Goal: Information Seeking & Learning: Learn about a topic

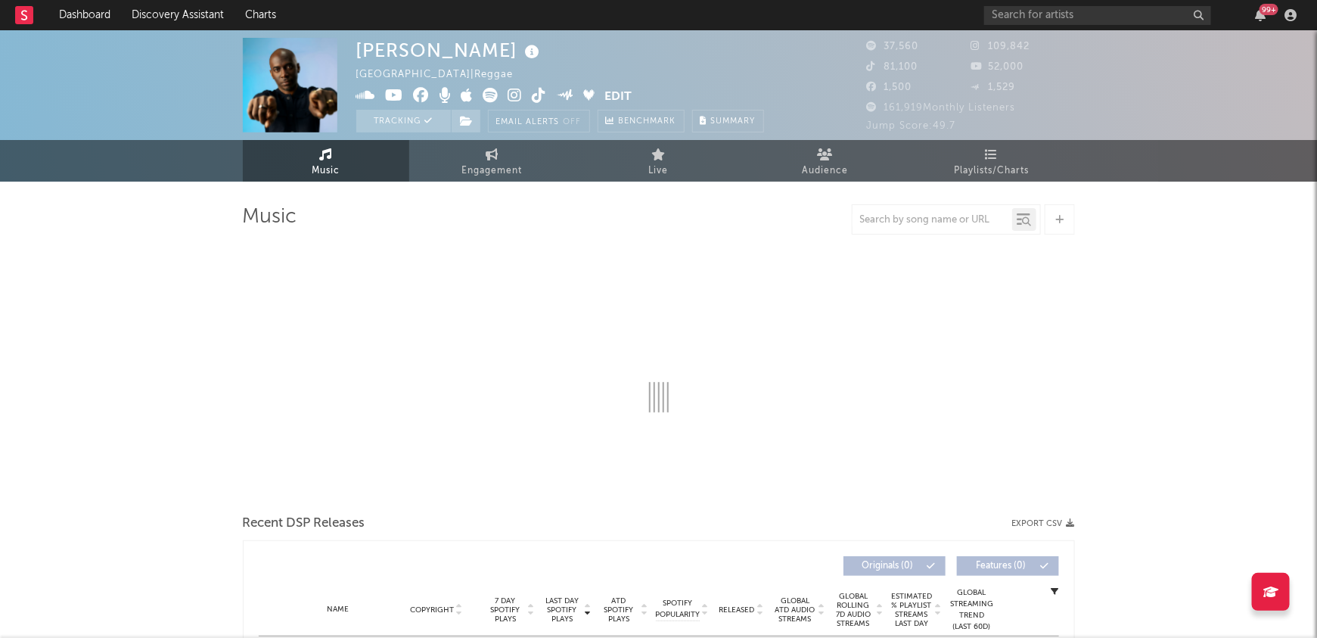
select select "6m"
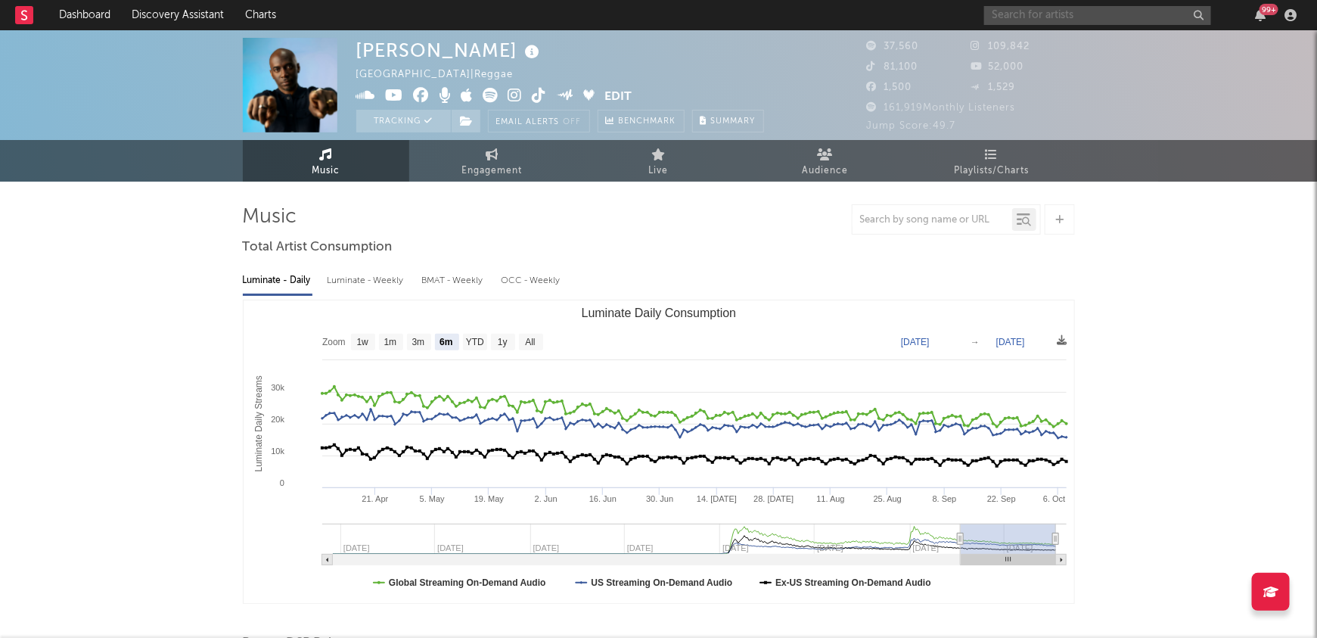
click at [1051, 17] on input "text" at bounding box center [1097, 15] width 227 height 19
type input "m83"
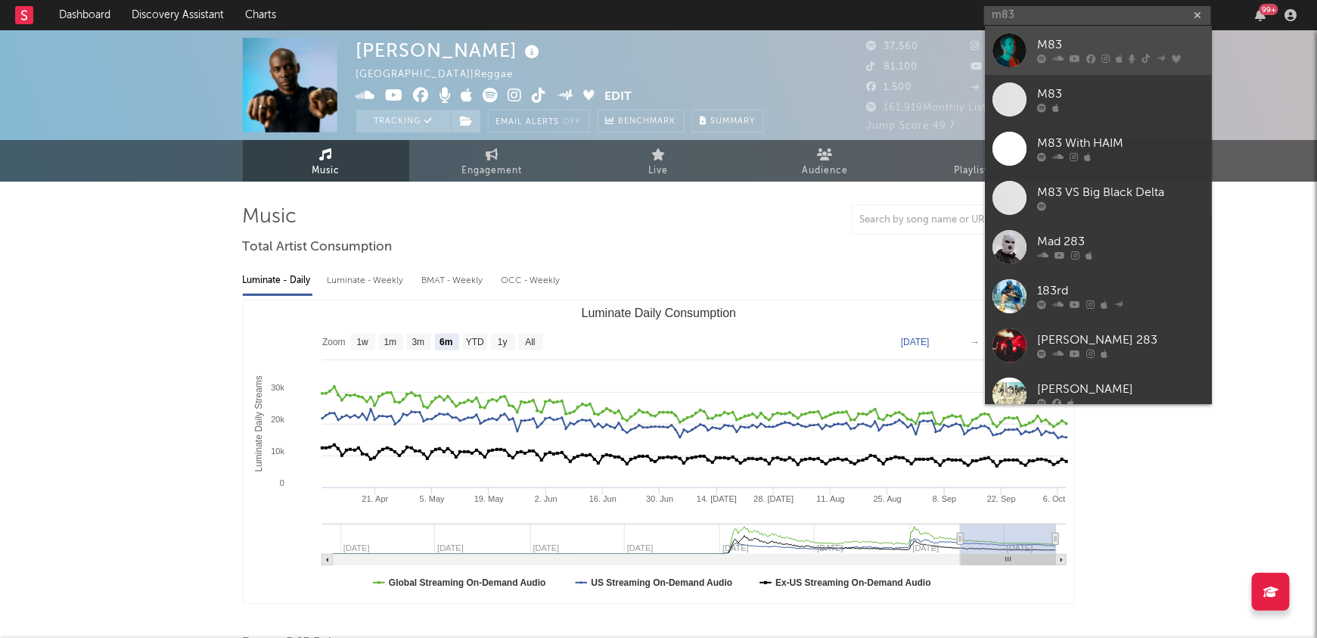
click at [1069, 51] on div "M83" at bounding box center [1121, 45] width 166 height 18
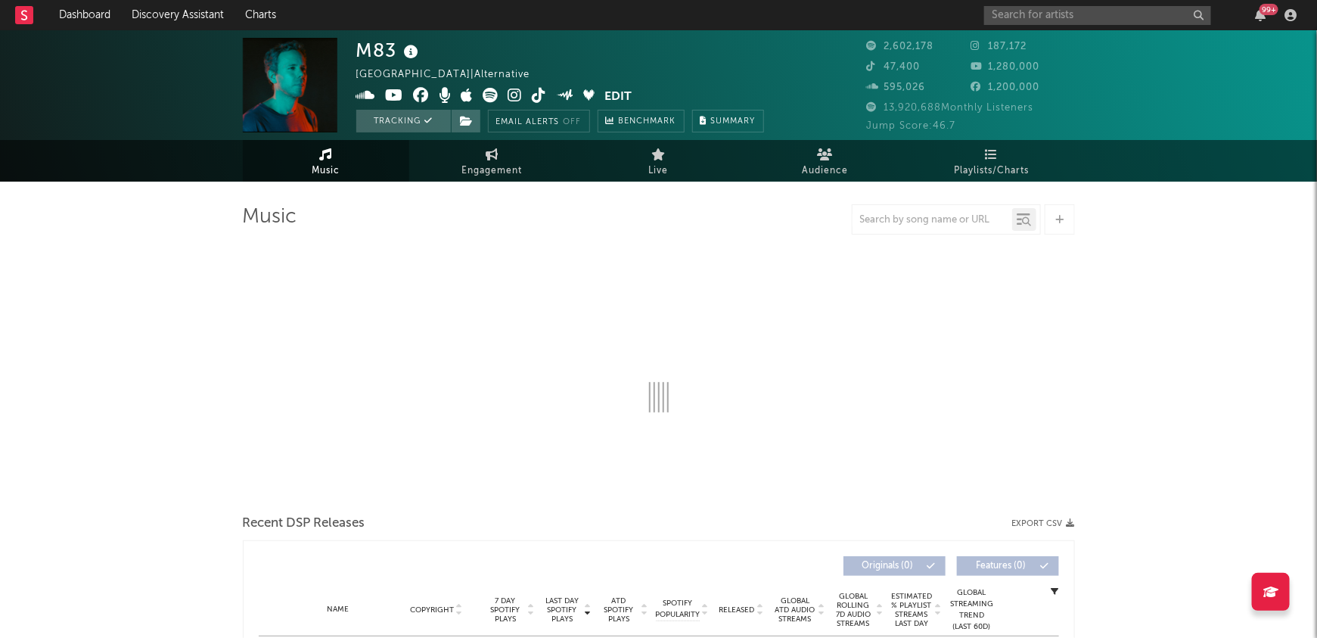
select select "6m"
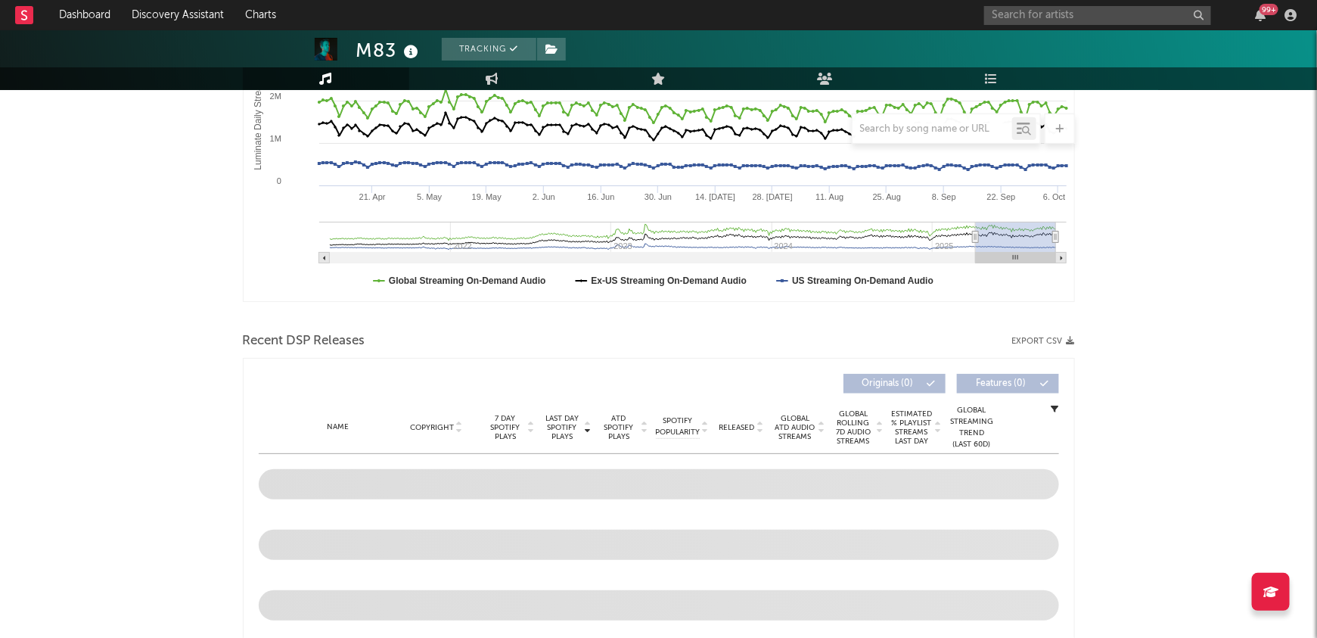
scroll to position [311, 0]
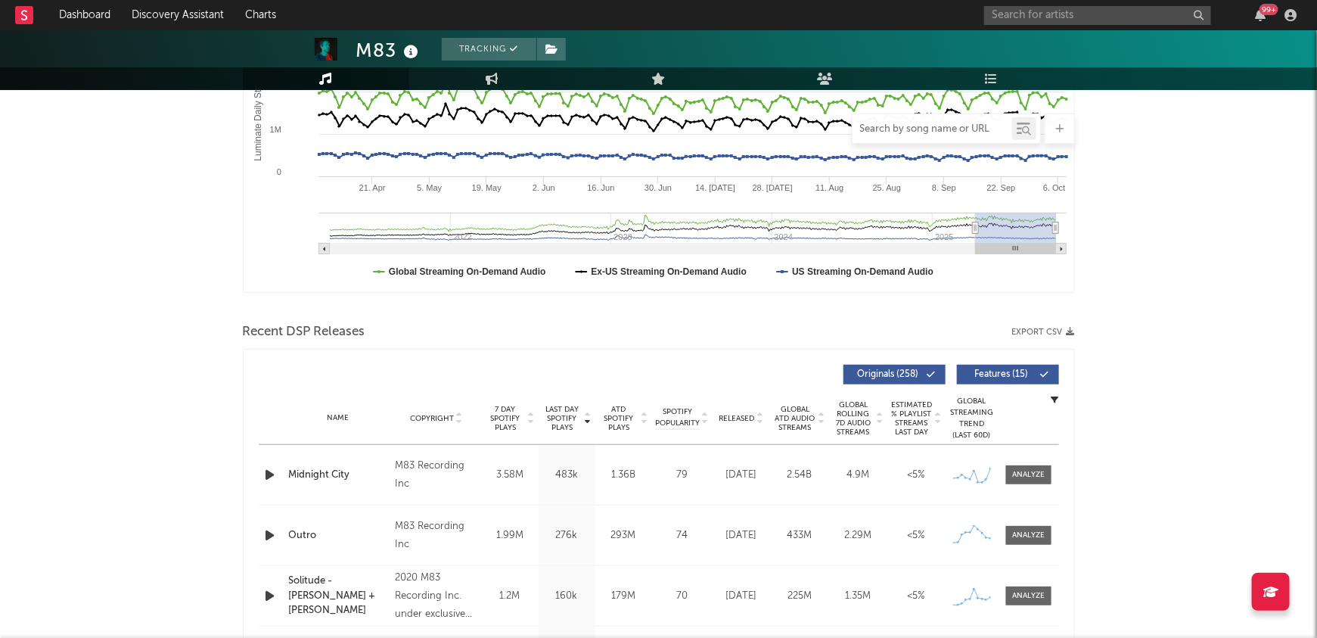
click at [947, 124] on input "text" at bounding box center [932, 129] width 160 height 12
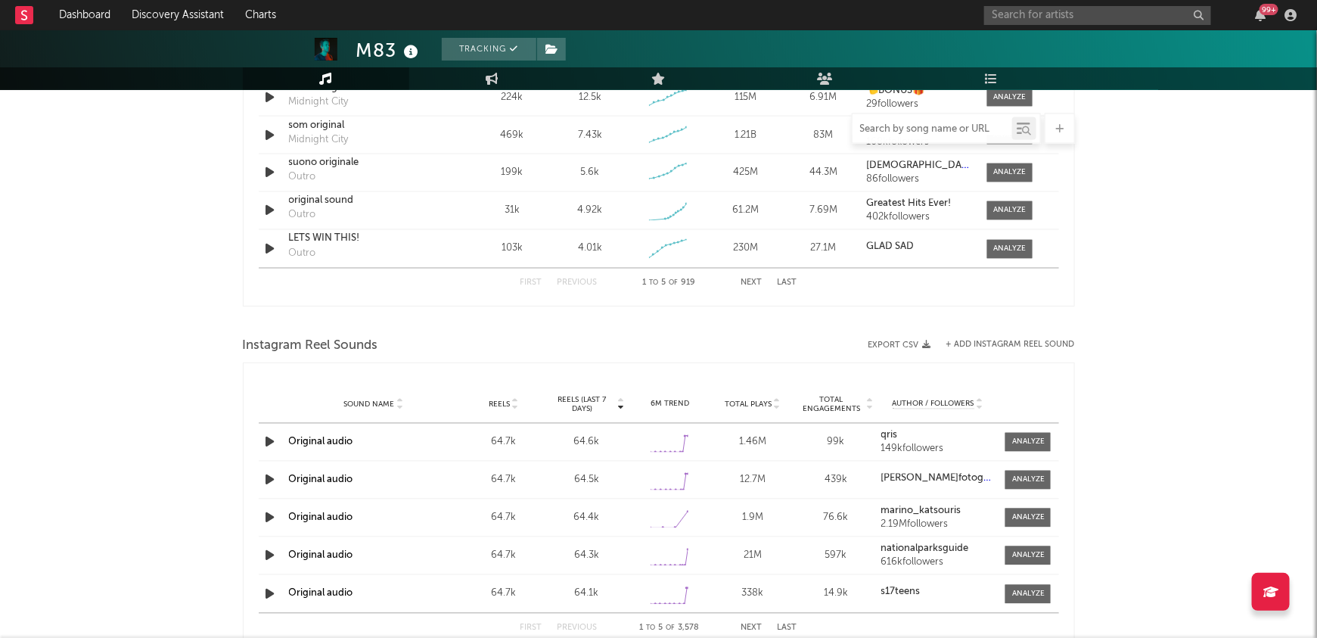
scroll to position [1171, 0]
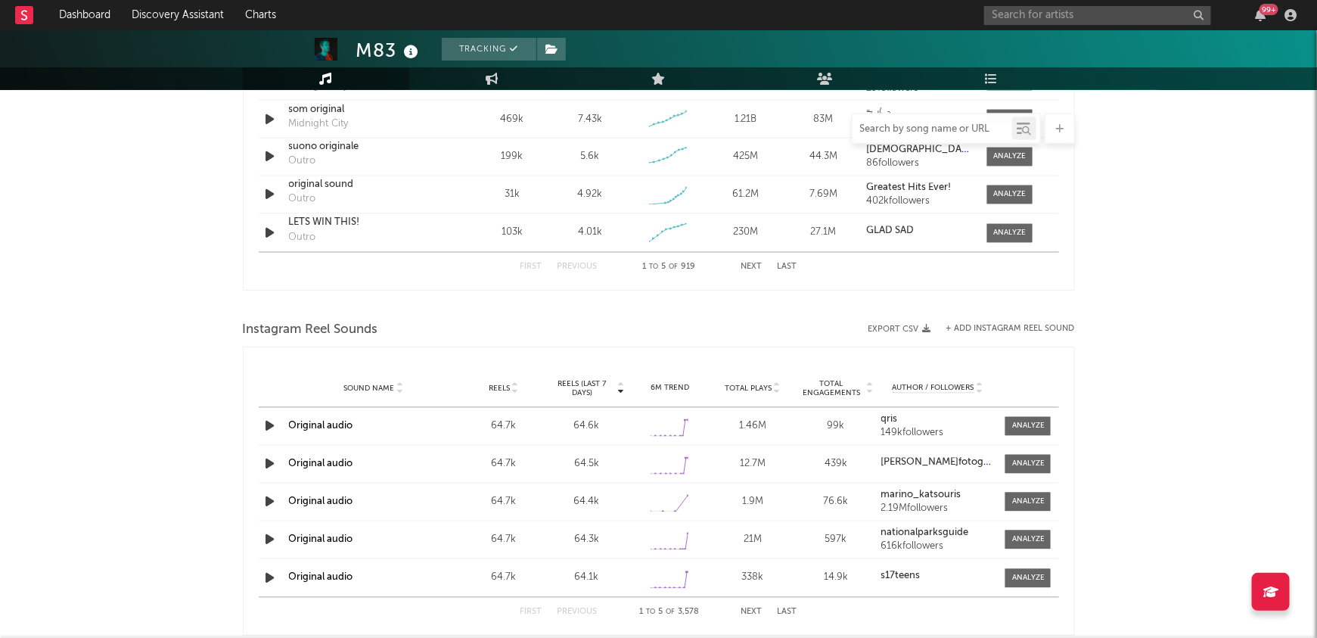
paste input "un nouveau soleil"
type input "un nouveau soleil"
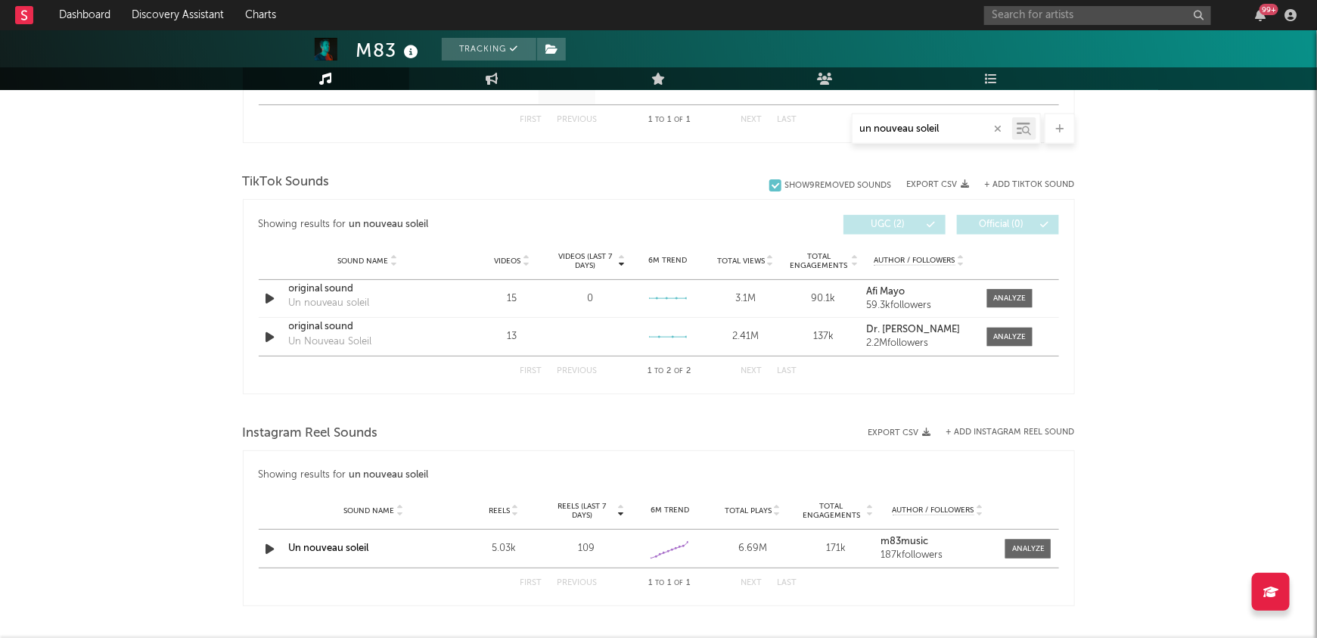
scroll to position [706, 0]
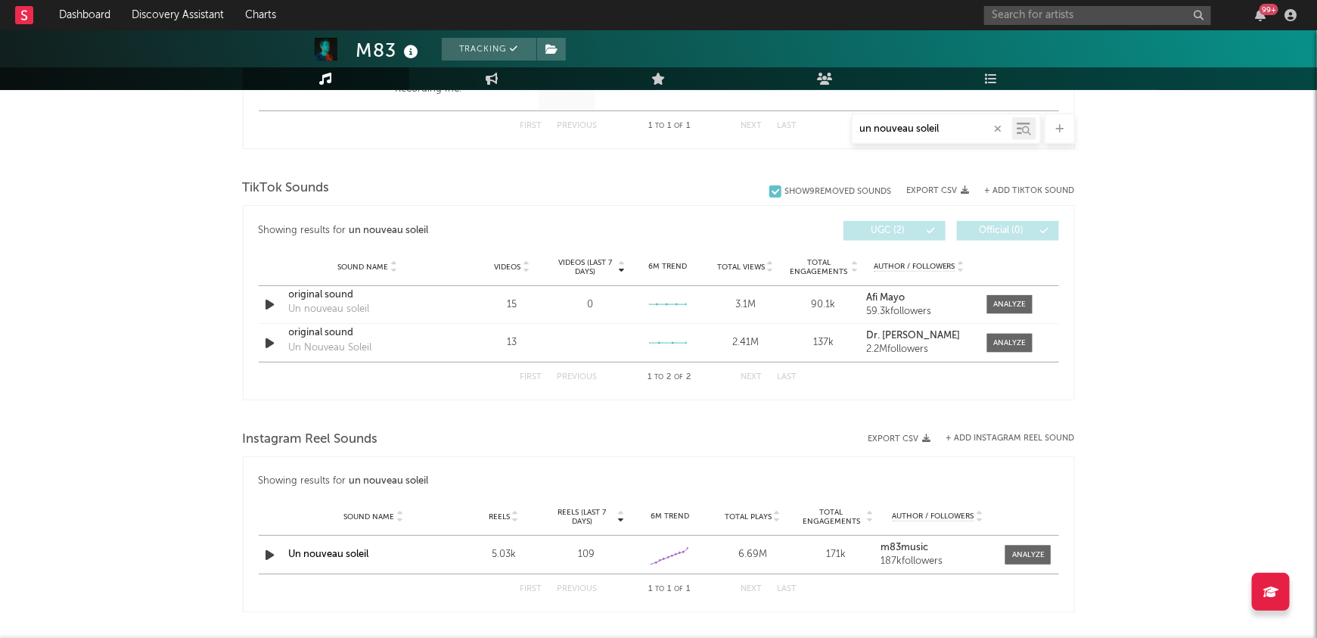
click at [746, 265] on span "Total Views" at bounding box center [741, 266] width 48 height 9
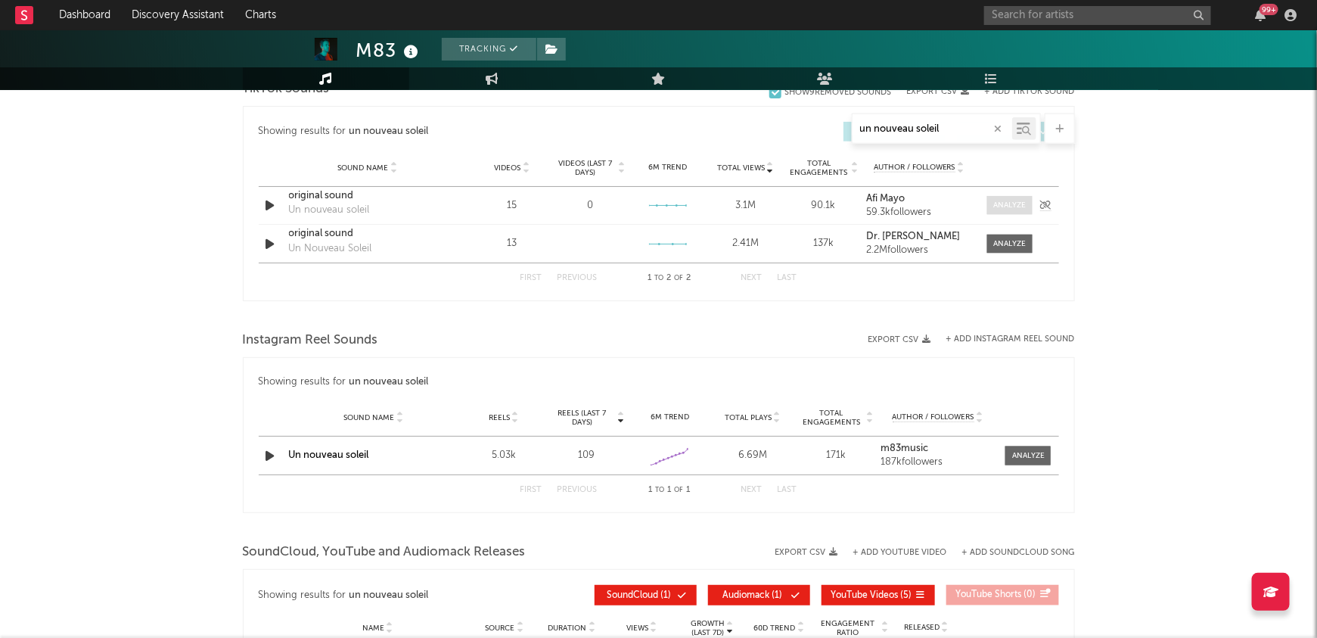
scroll to position [809, 0]
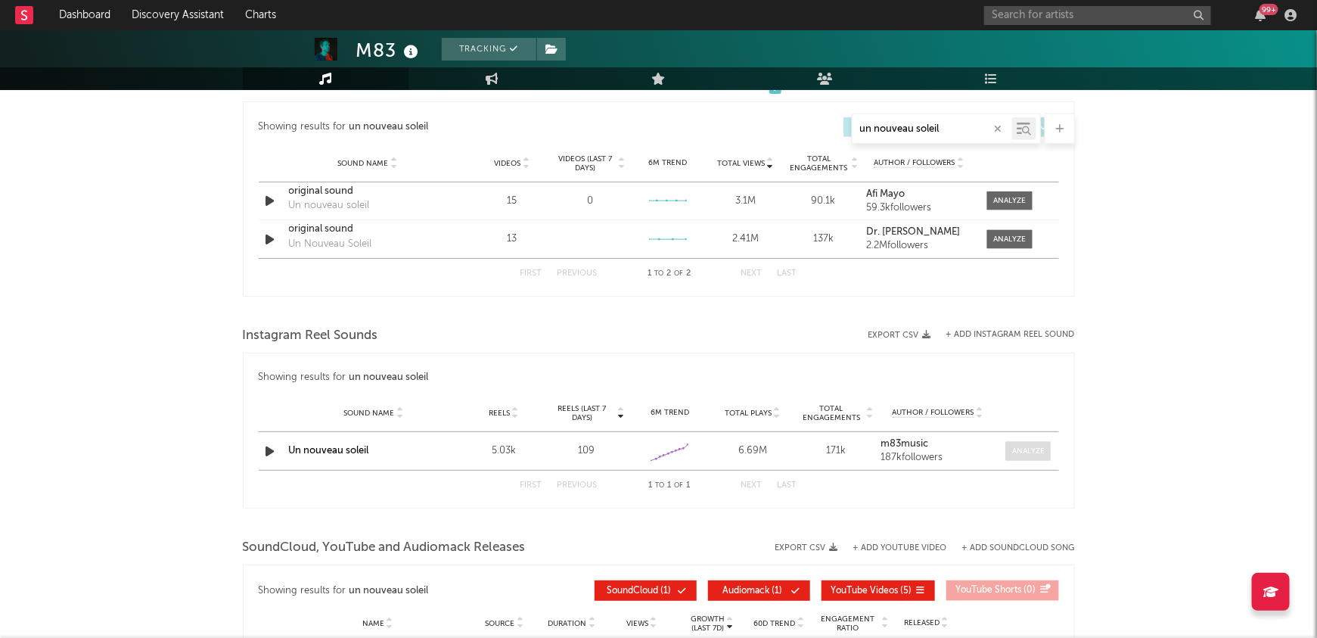
click at [1029, 448] on div at bounding box center [1028, 450] width 33 height 11
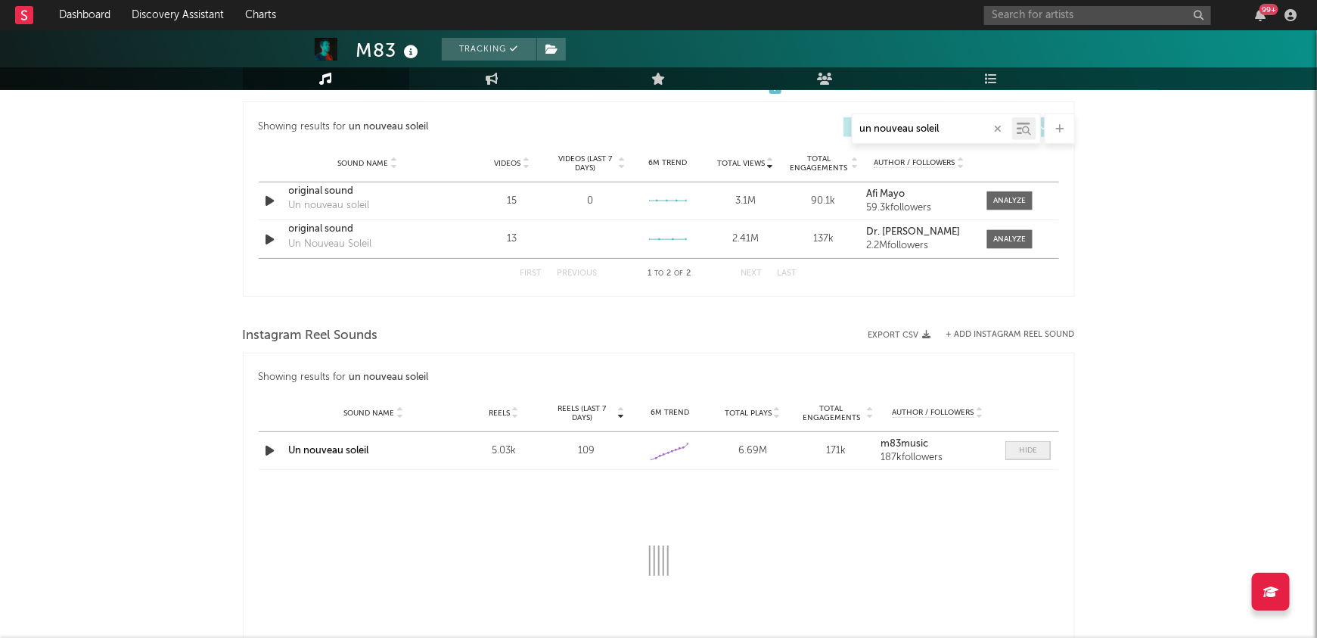
select select "6m"
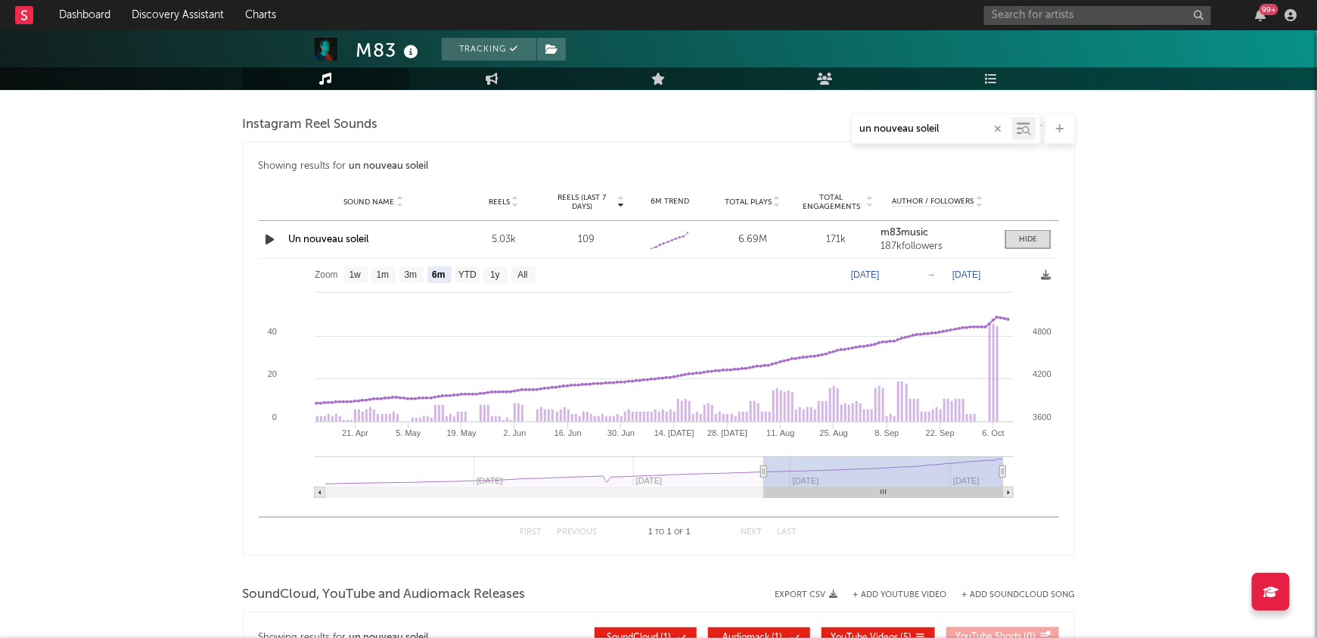
scroll to position [1023, 0]
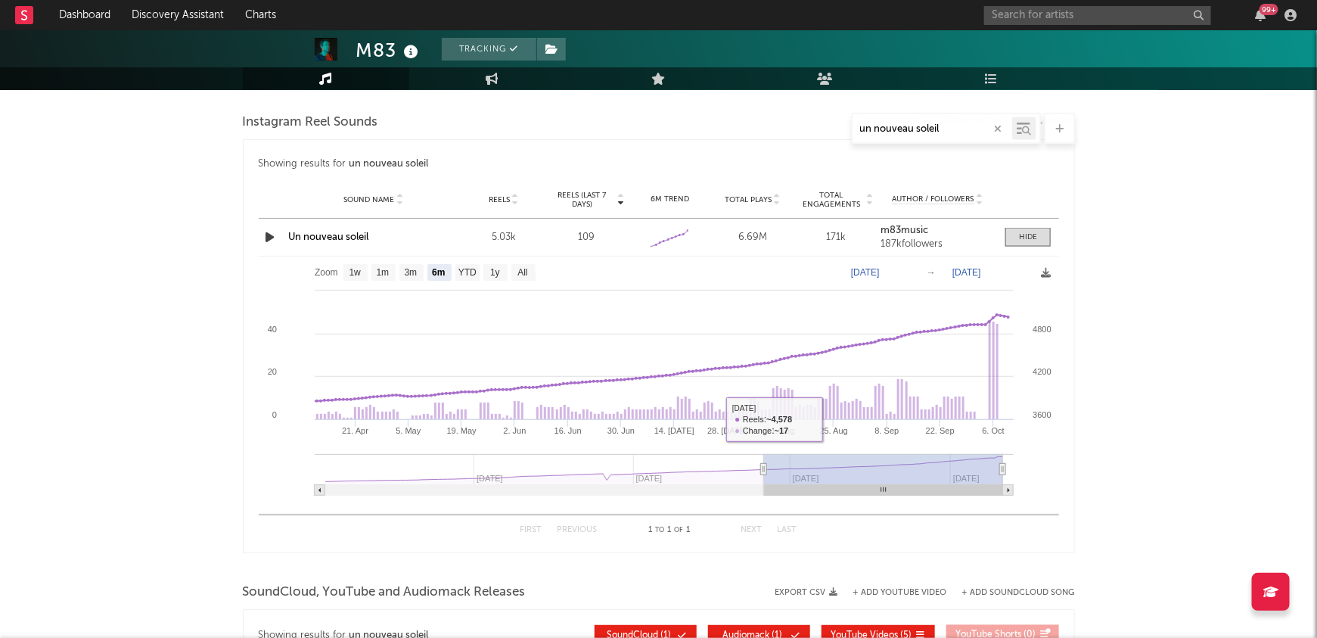
type input "[DATE]"
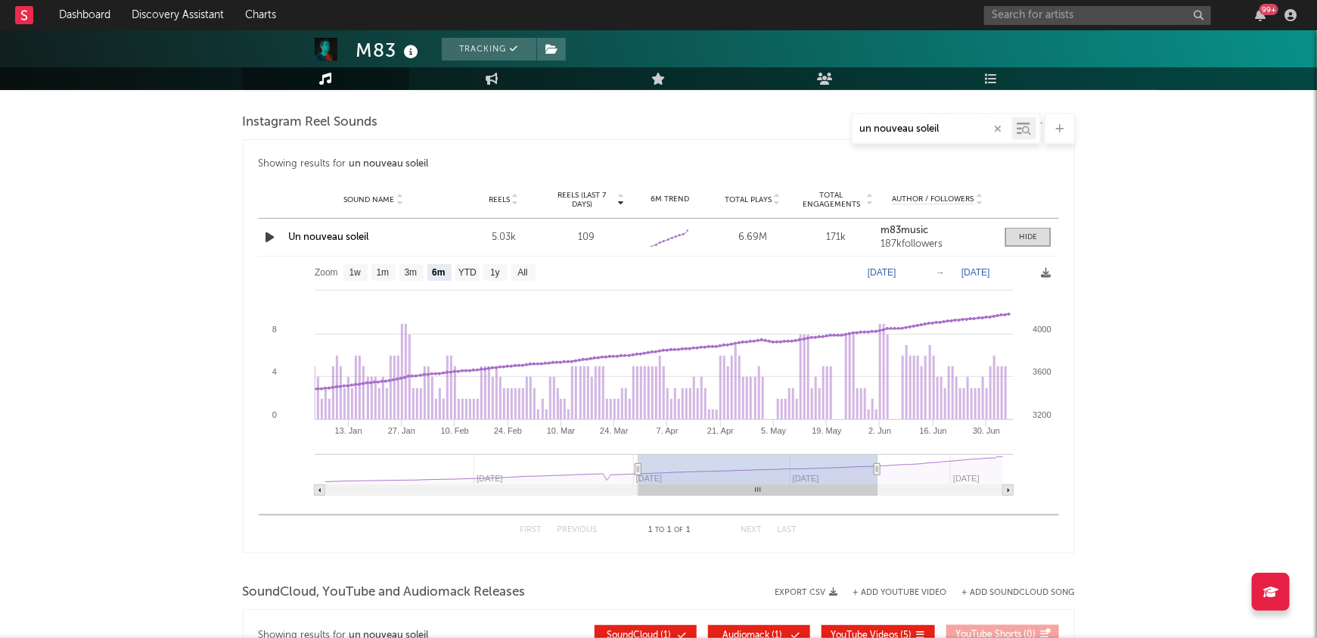
drag, startPoint x: 757, startPoint y: 470, endPoint x: 510, endPoint y: 486, distance: 247.9
click at [510, 486] on icon "Created with Highcharts 10.3.3 21. Apr [DATE]. [DATE]. Jun [DATE]. Jun [DATE]. …" at bounding box center [659, 381] width 800 height 250
click at [708, 466] on rect at bounding box center [757, 469] width 239 height 30
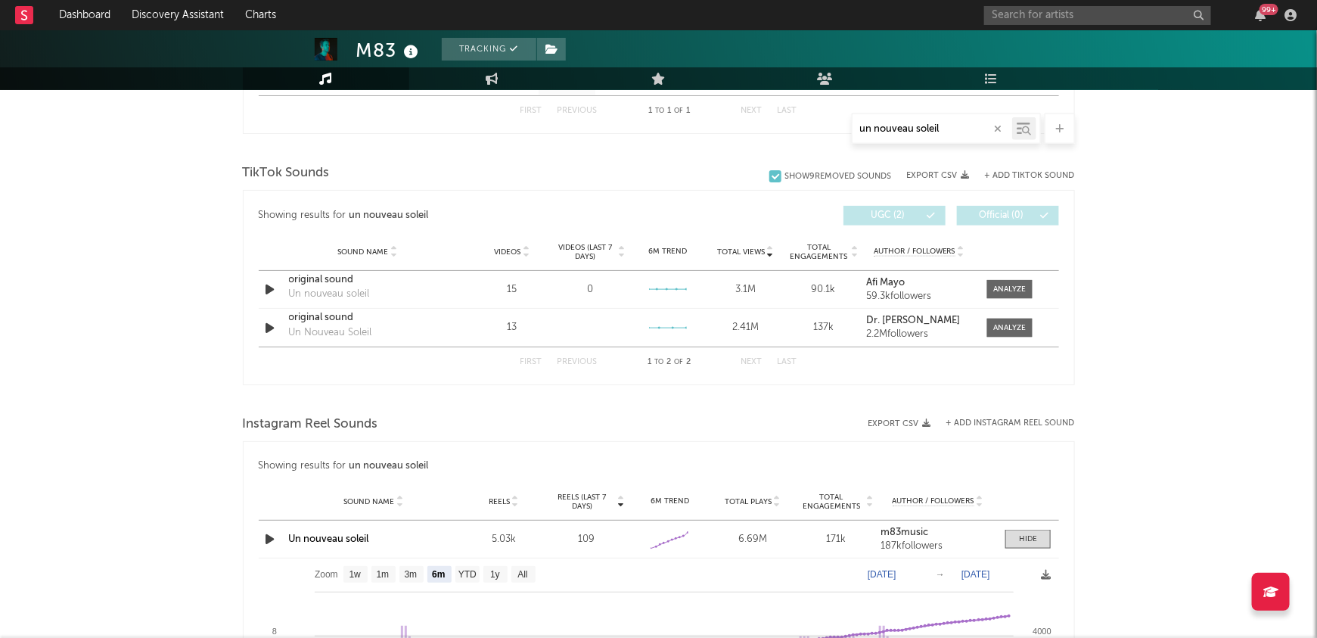
scroll to position [651, 0]
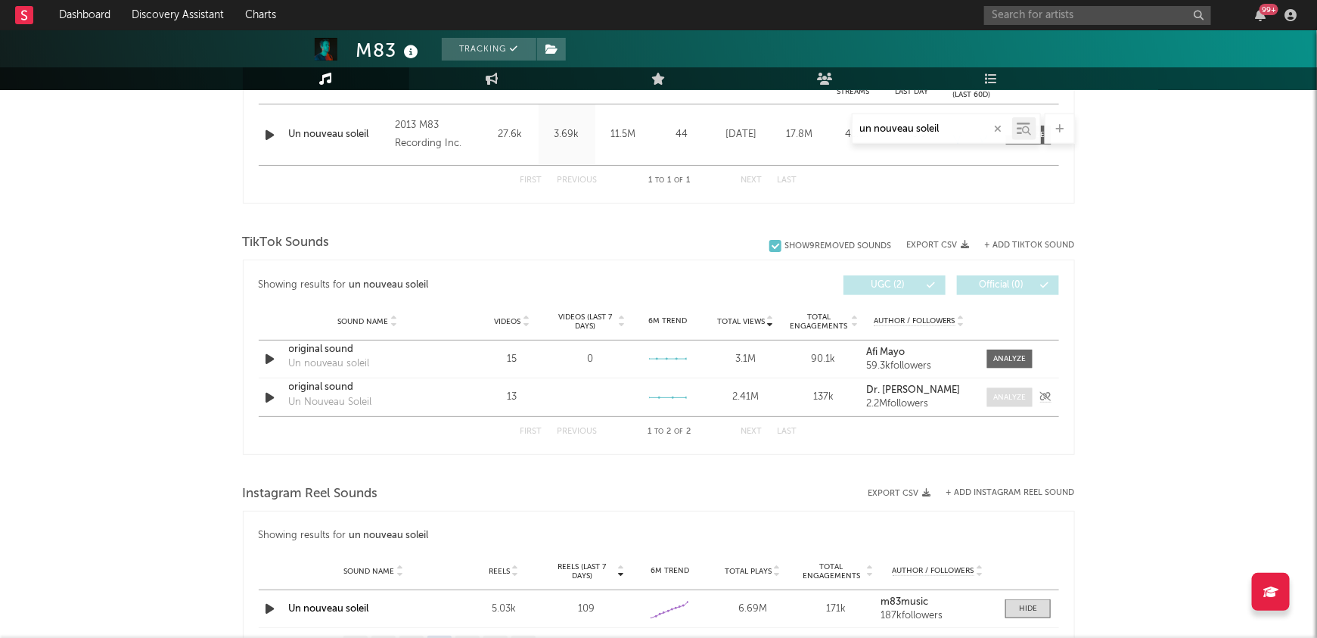
click at [991, 394] on span at bounding box center [1009, 397] width 45 height 19
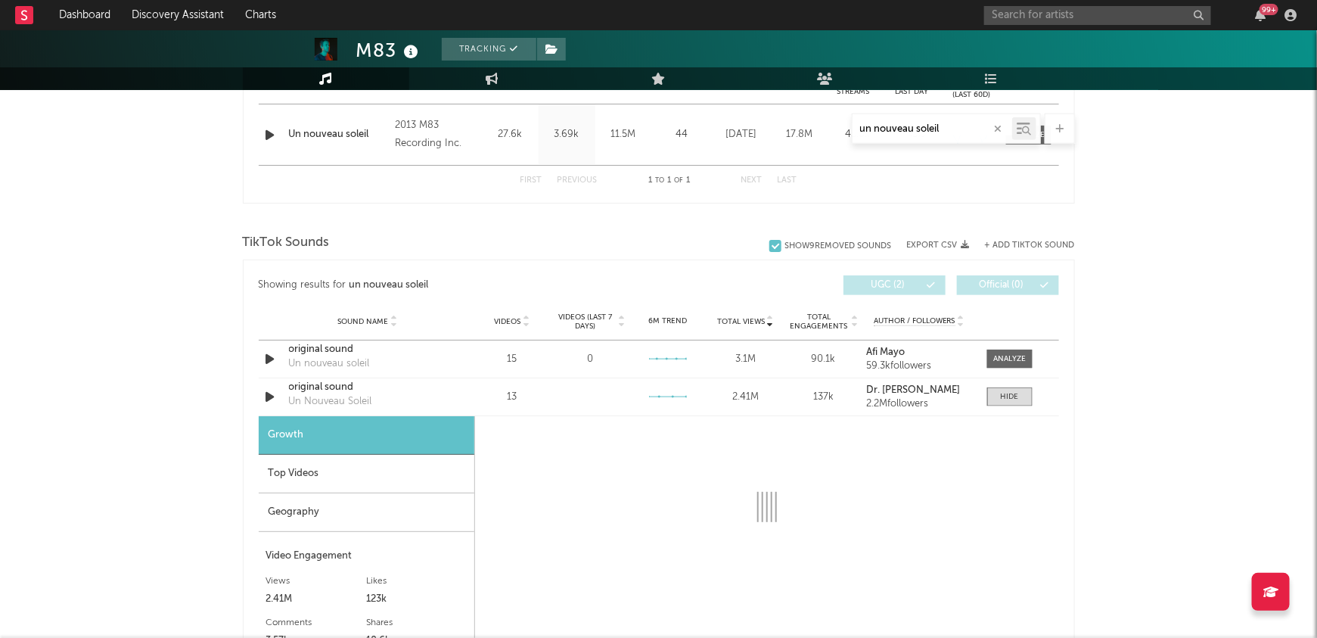
click at [306, 473] on div "Top Videos" at bounding box center [367, 474] width 216 height 39
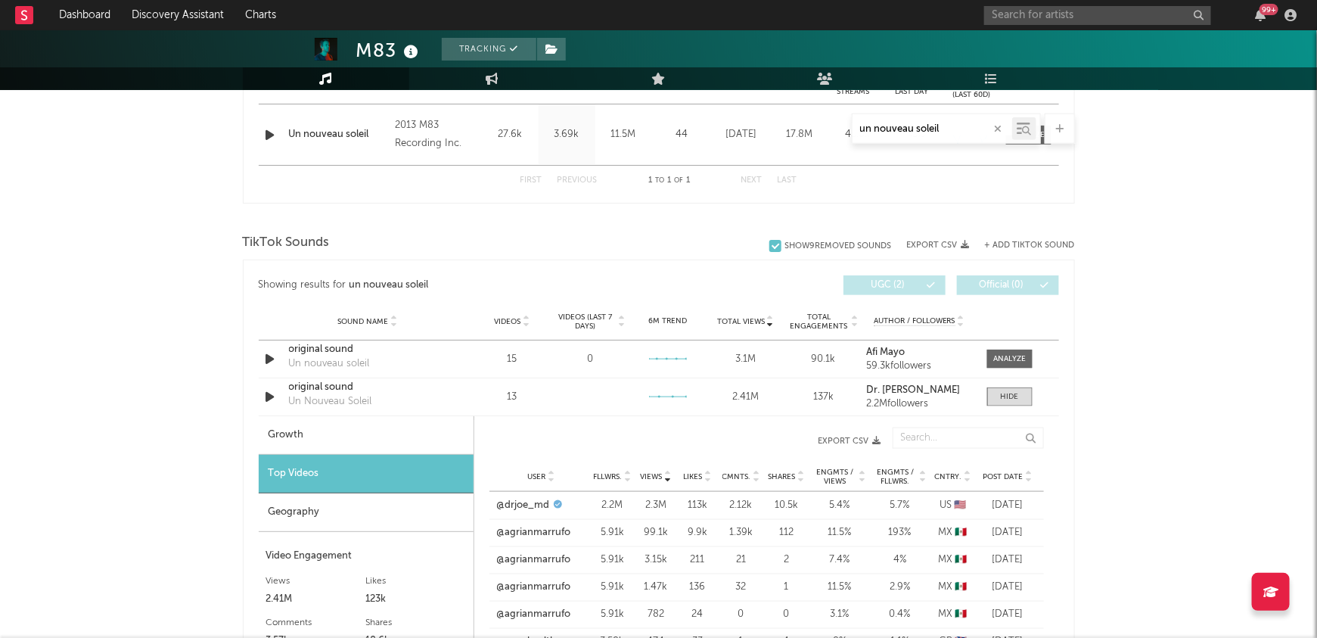
click at [657, 472] on span "Views" at bounding box center [652, 476] width 22 height 9
click at [647, 472] on span "Views" at bounding box center [652, 476] width 22 height 9
click at [531, 504] on link "@drjoe_md" at bounding box center [523, 505] width 53 height 15
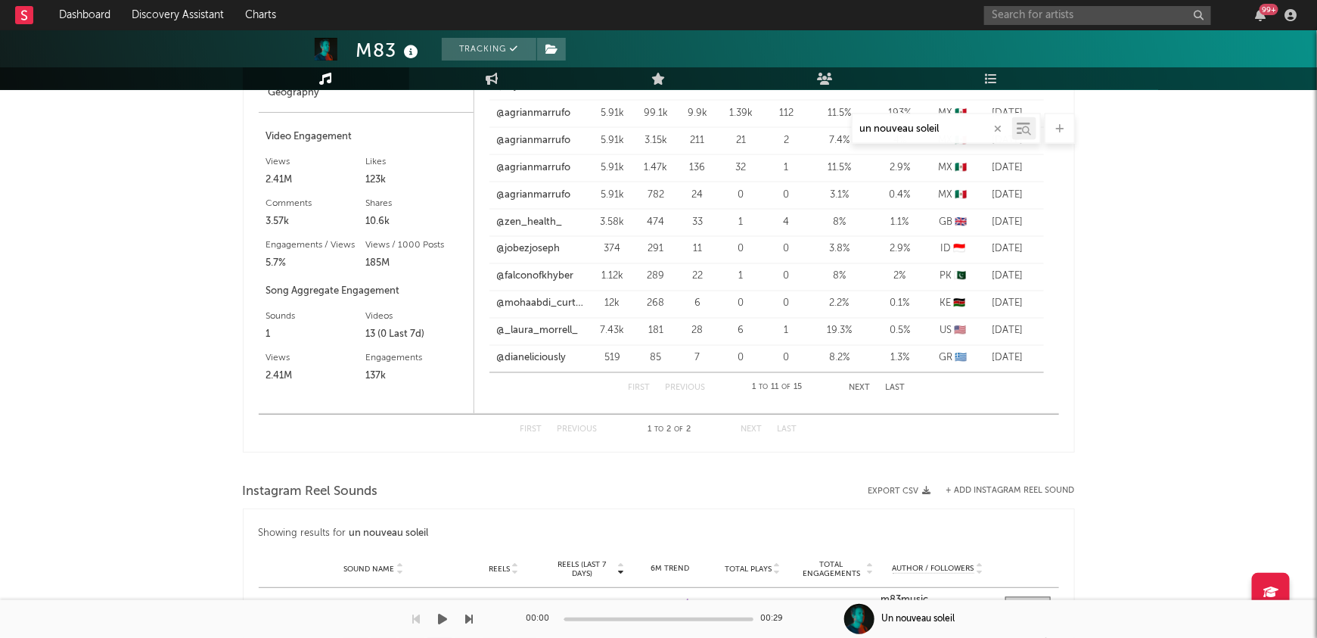
scroll to position [1103, 0]
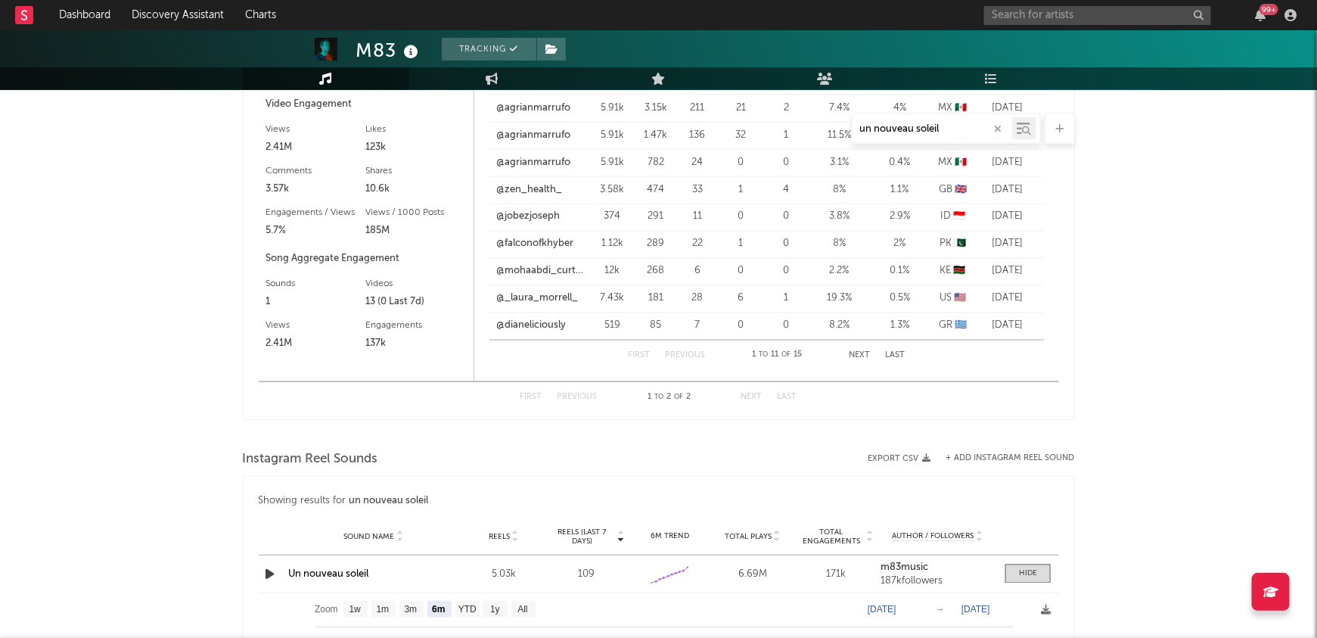
click at [321, 573] on link "Un nouveau soleil" at bounding box center [329, 574] width 80 height 10
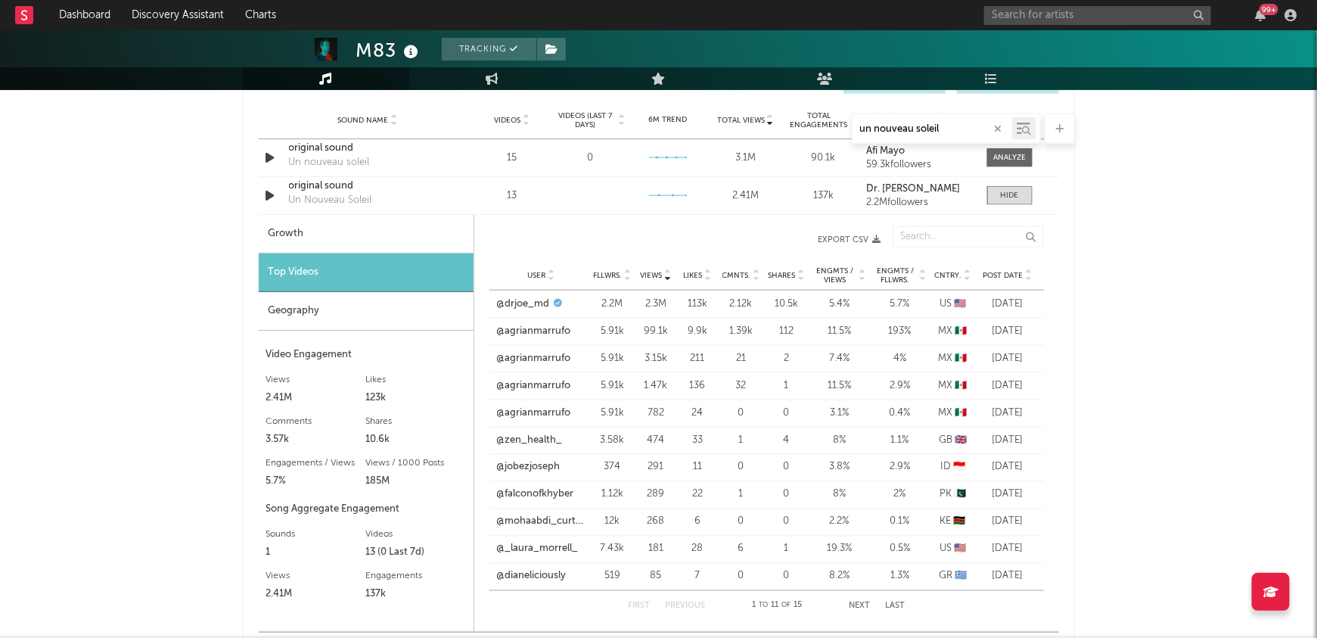
scroll to position [855, 0]
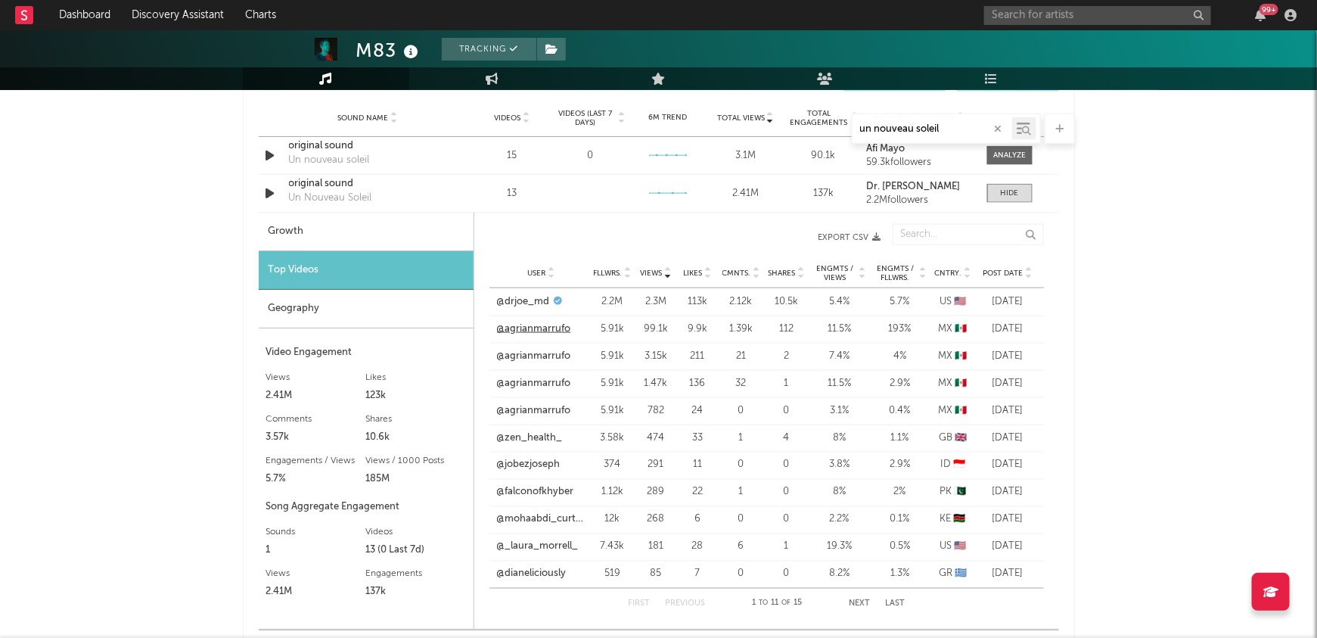
click at [540, 327] on link "@agrianmarrufo" at bounding box center [534, 328] width 74 height 15
click at [516, 353] on link "@agrianmarrufo" at bounding box center [534, 356] width 74 height 15
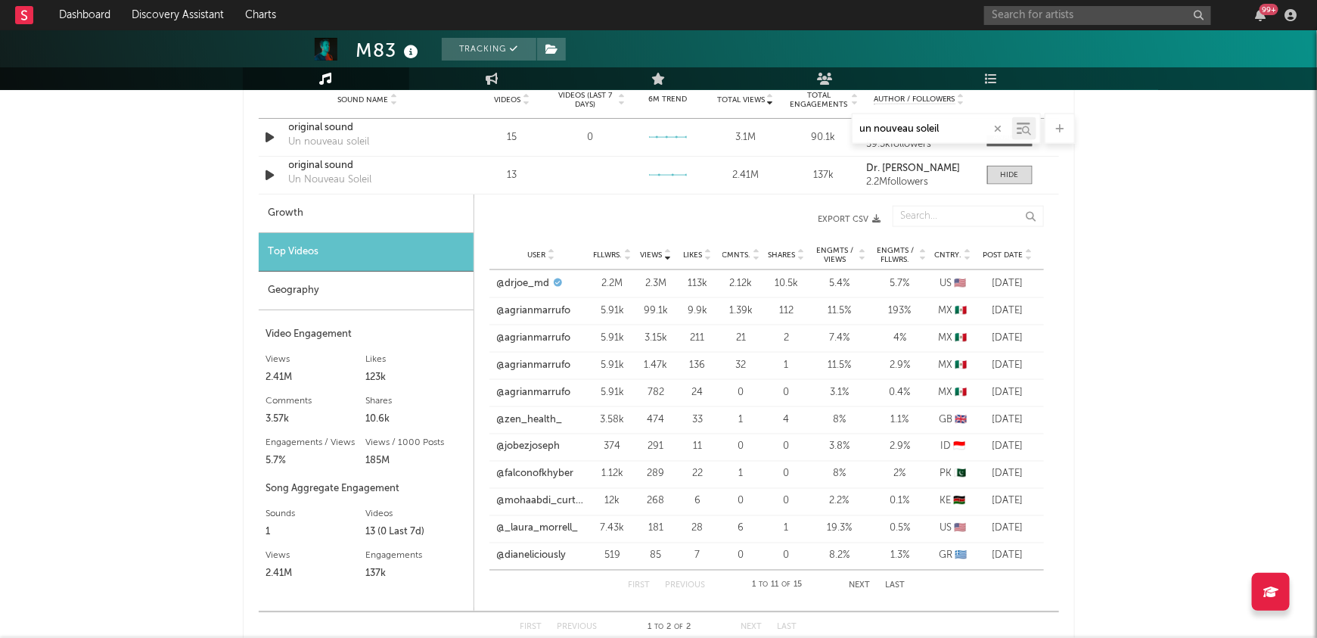
scroll to position [874, 0]
click at [540, 283] on link "@drjoe_md" at bounding box center [523, 282] width 53 height 15
